Goal: Complete application form: Complete application form

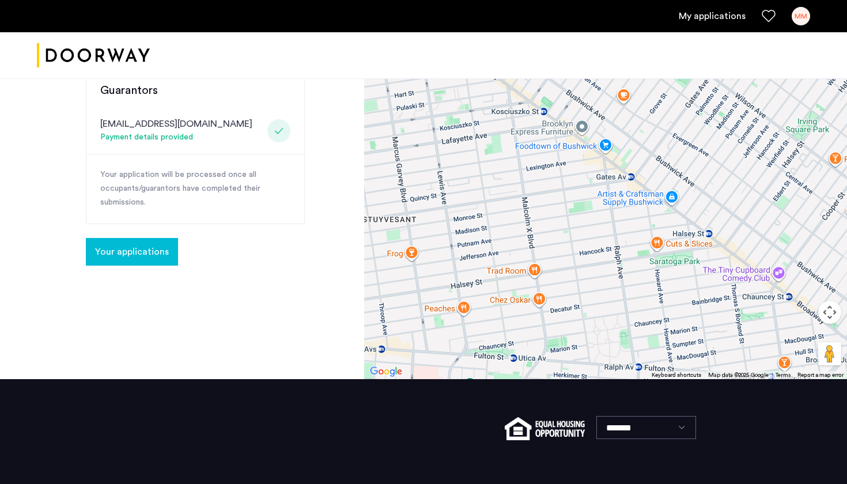
scroll to position [391, 0]
click at [136, 245] on span "Your applications" at bounding box center [132, 252] width 74 height 14
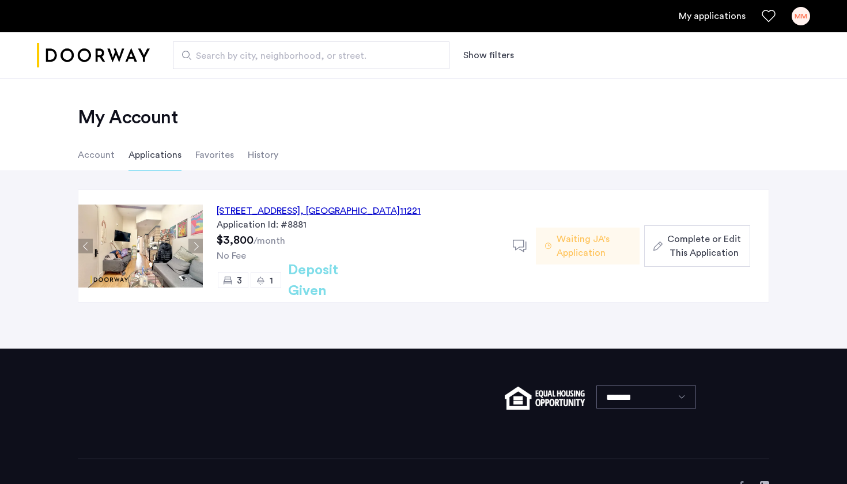
click at [670, 256] on span "Complete or Edit This Application" at bounding box center [704, 246] width 74 height 28
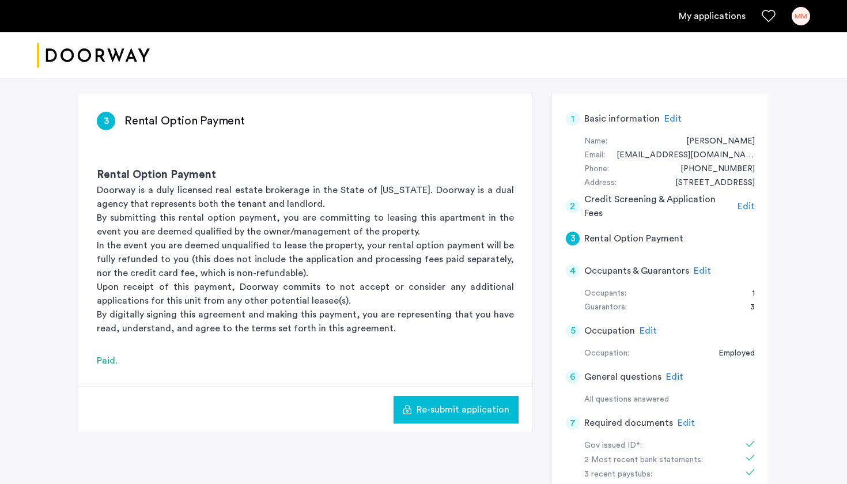
scroll to position [71, 0]
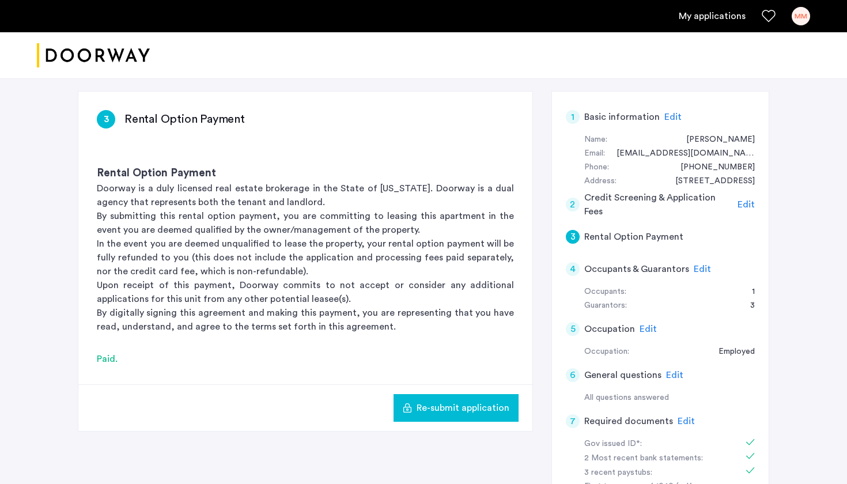
click at [697, 268] on span "Edit" at bounding box center [702, 269] width 17 height 9
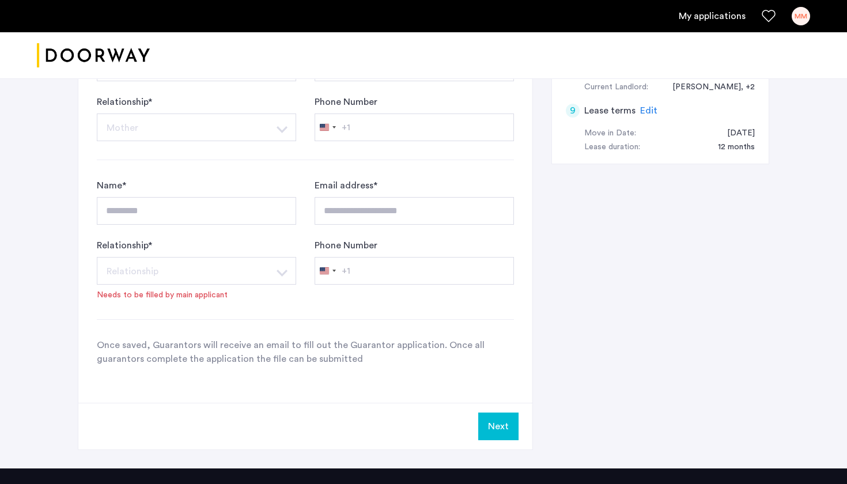
scroll to position [588, 0]
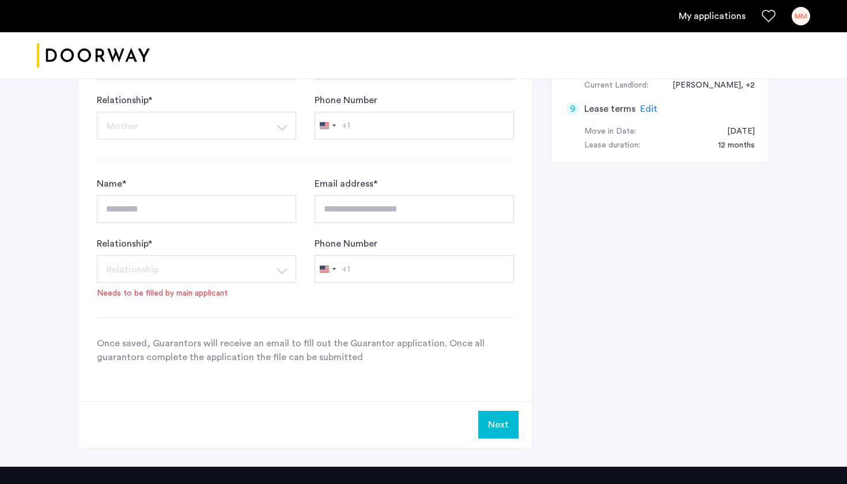
click at [499, 422] on button "Next" at bounding box center [498, 425] width 40 height 28
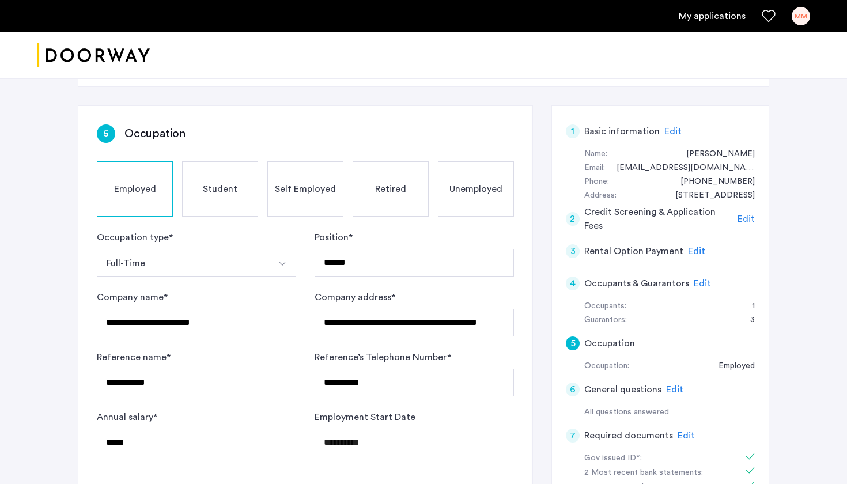
scroll to position [51, 0]
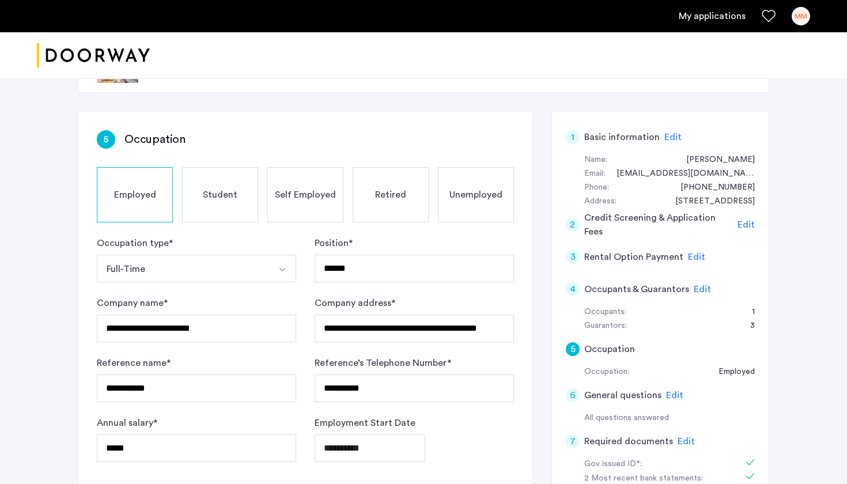
click at [667, 135] on span "Edit" at bounding box center [672, 137] width 17 height 9
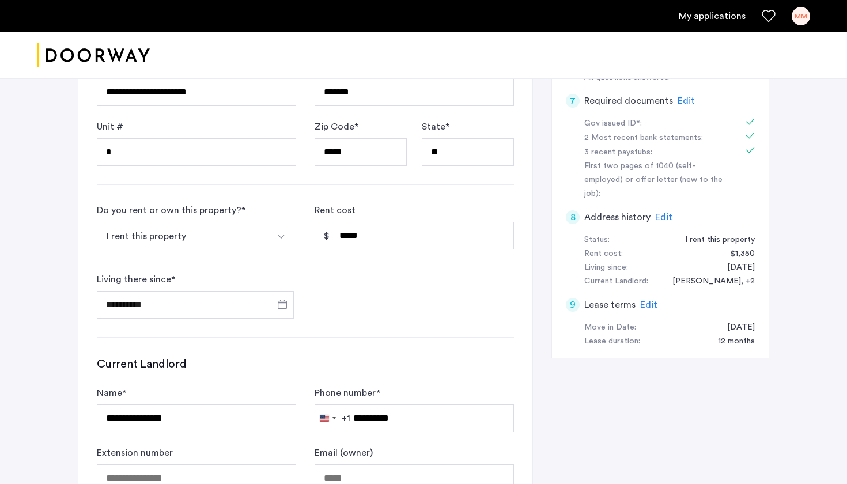
scroll to position [394, 0]
